Goal: Task Accomplishment & Management: Manage account settings

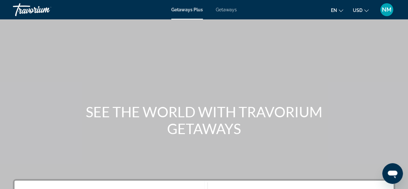
click at [388, 6] on span "NM" at bounding box center [387, 9] width 10 height 6
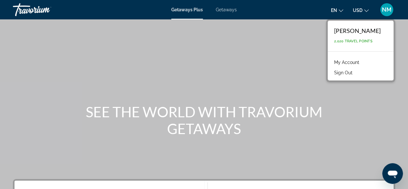
click at [222, 8] on span "Getaways" at bounding box center [226, 9] width 21 height 5
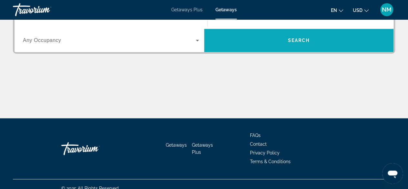
scroll to position [183, 0]
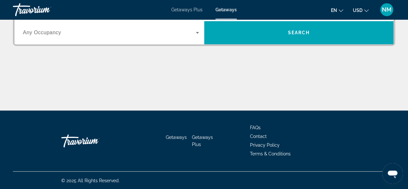
click at [174, 136] on span "Getaways" at bounding box center [176, 136] width 21 height 5
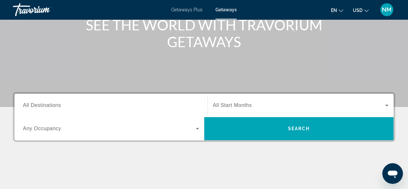
scroll to position [0, 0]
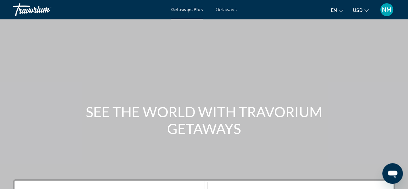
click at [387, 10] on span "NM" at bounding box center [387, 9] width 10 height 6
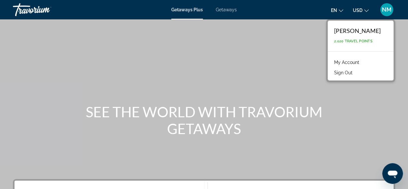
click at [368, 41] on span "2,020 Travel Points" at bounding box center [353, 41] width 38 height 4
click at [346, 62] on link "My Account" at bounding box center [347, 62] width 32 height 8
